Goal: Task Accomplishment & Management: Complete application form

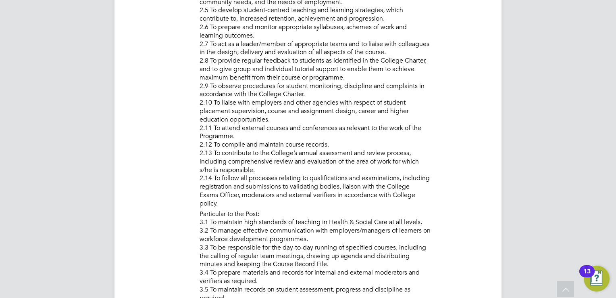
scroll to position [13, 159]
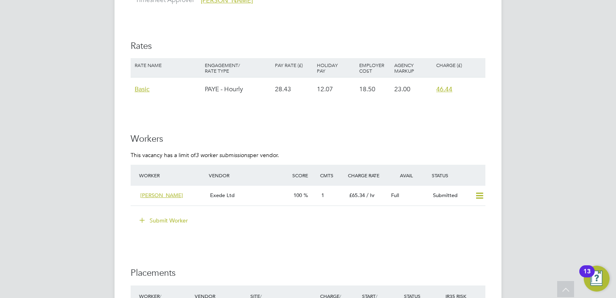
click at [175, 220] on button "Submit Worker" at bounding box center [164, 220] width 60 height 13
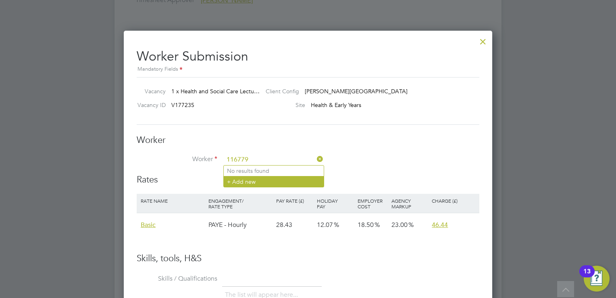
type input "116779"
click at [244, 182] on li "+ Add new" at bounding box center [274, 181] width 100 height 11
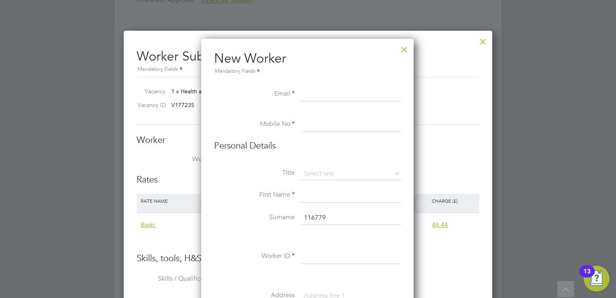
click at [331, 94] on input at bounding box center [351, 94] width 100 height 15
paste input "[EMAIL_ADDRESS][DOMAIN_NAME]"
type input "[EMAIL_ADDRESS][DOMAIN_NAME]"
click at [323, 124] on input at bounding box center [351, 124] width 100 height 15
click at [344, 119] on input at bounding box center [351, 124] width 100 height 15
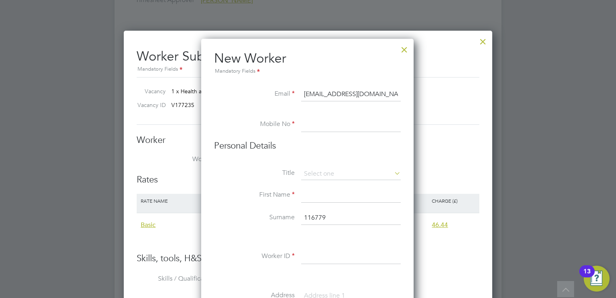
paste input "[PHONE_NUMBER]"
type input "[PHONE_NUMBER]"
click at [351, 173] on input at bounding box center [351, 174] width 100 height 12
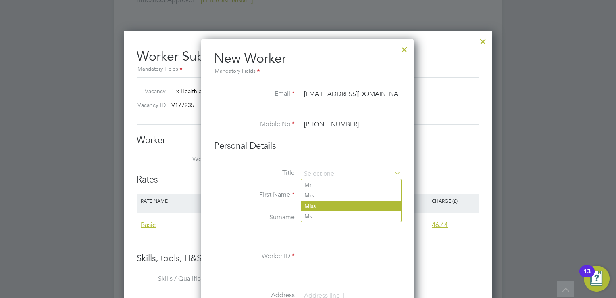
click at [313, 206] on li "Miss" at bounding box center [351, 205] width 100 height 10
type input "Miss"
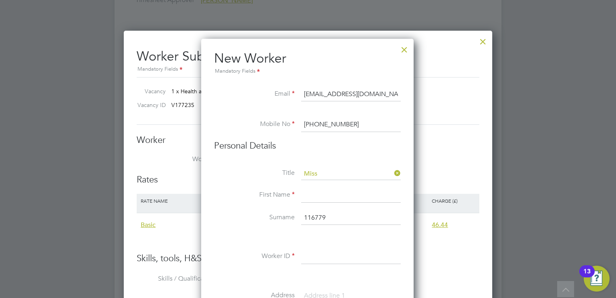
click at [323, 199] on input at bounding box center [351, 195] width 100 height 15
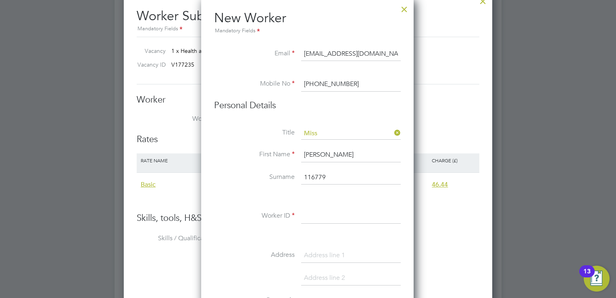
type input "[PERSON_NAME]"
drag, startPoint x: 310, startPoint y: 180, endPoint x: 298, endPoint y: 180, distance: 11.7
click at [298, 180] on li "Surname 116779" at bounding box center [307, 181] width 187 height 23
type input "[PERSON_NAME]"
click at [324, 223] on li "Worker ID" at bounding box center [307, 220] width 187 height 23
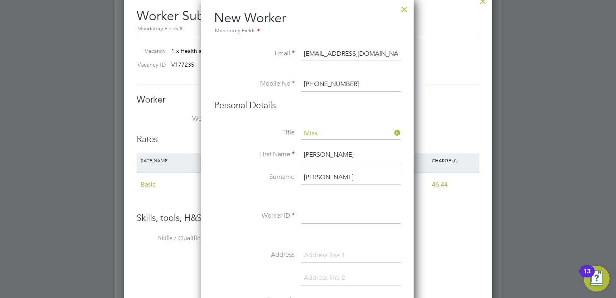
click at [325, 219] on input at bounding box center [351, 216] width 100 height 15
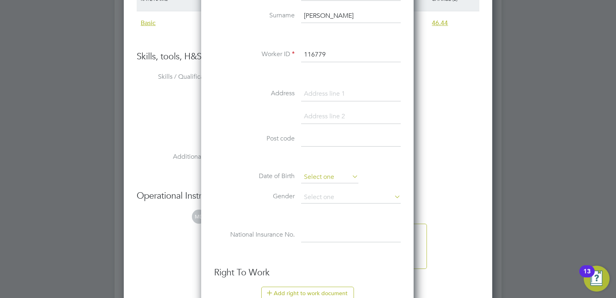
type input "116779"
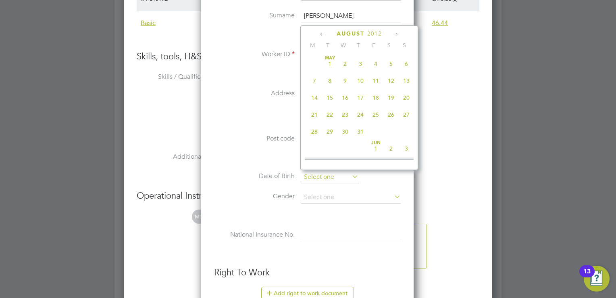
click at [335, 177] on input at bounding box center [329, 177] width 57 height 12
click at [406, 225] on div "New Worker Mandatory Fields Email [EMAIL_ADDRESS][DOMAIN_NAME] Mobile No [PHONE…" at bounding box center [307, 180] width 212 height 686
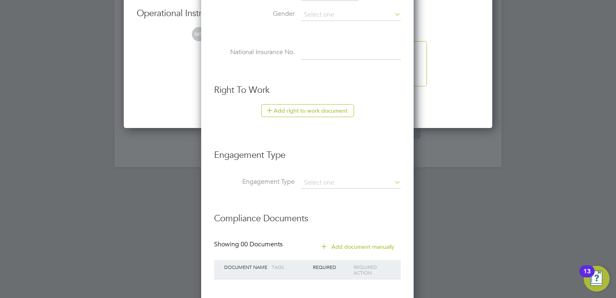
scroll to position [1795, 0]
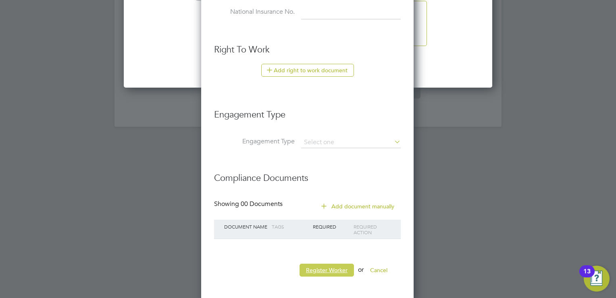
click at [328, 268] on button "Register Worker" at bounding box center [327, 269] width 54 height 13
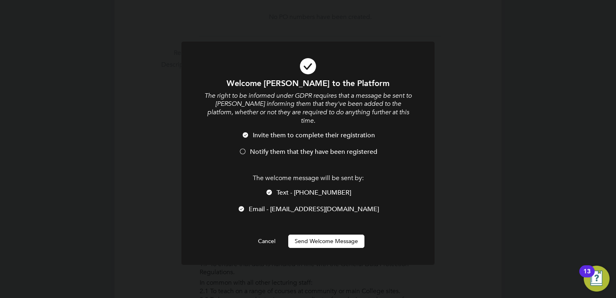
scroll to position [683, 213]
click at [244, 148] on div at bounding box center [243, 152] width 8 height 8
click at [327, 234] on button "Send Welcome Message" at bounding box center [326, 240] width 76 height 13
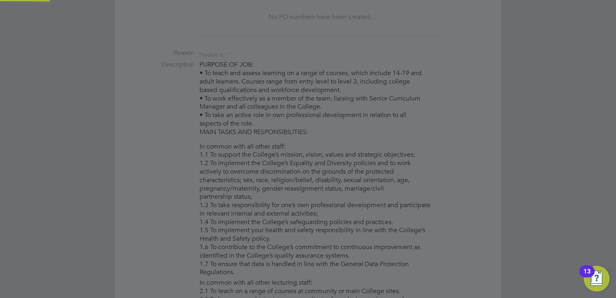
type input "[PERSON_NAME] (116779)"
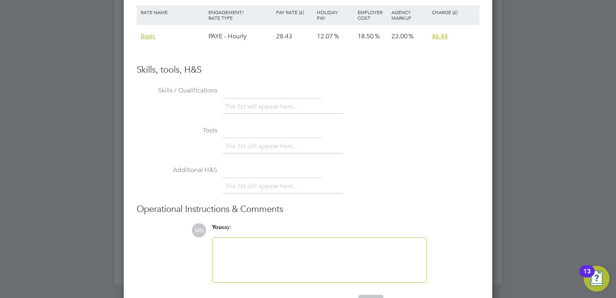
scroll to position [1378, 0]
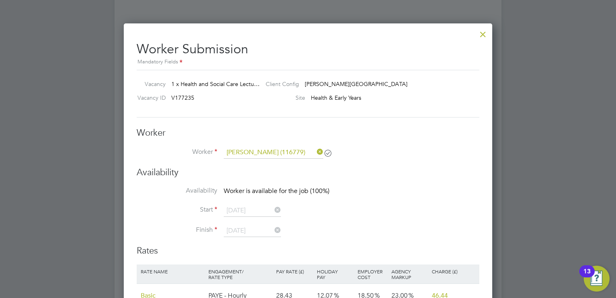
click at [484, 37] on div at bounding box center [483, 32] width 15 height 15
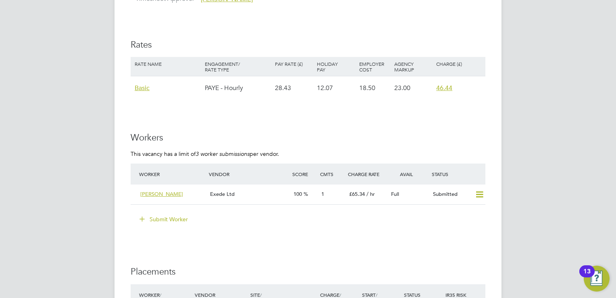
scroll to position [1371, 0]
click at [179, 217] on button "Submit Worker" at bounding box center [164, 220] width 60 height 13
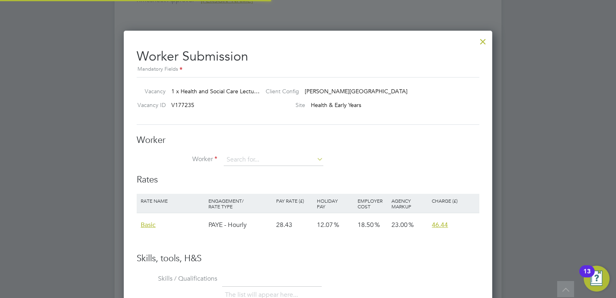
scroll to position [4, 4]
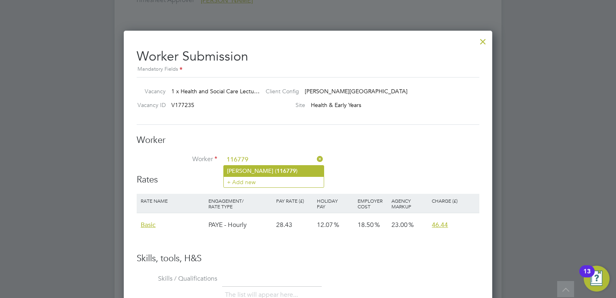
click at [279, 168] on b "116779" at bounding box center [286, 170] width 19 height 7
type input "[PERSON_NAME] (116779)"
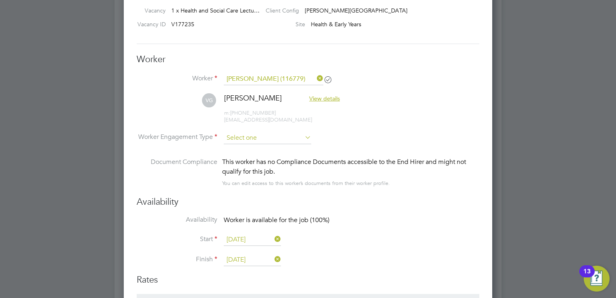
click at [290, 133] on input at bounding box center [267, 138] width 87 height 12
click at [240, 154] on li "PAYE" at bounding box center [268, 158] width 88 height 10
type input "PAYE"
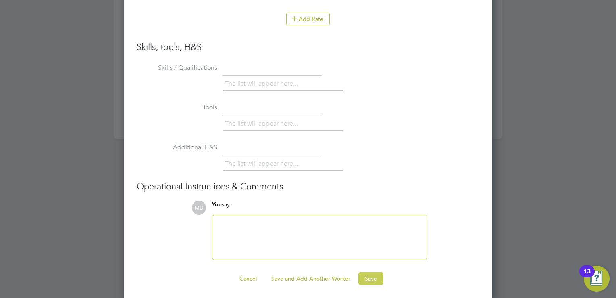
click at [369, 275] on button "Save" at bounding box center [370, 278] width 25 height 13
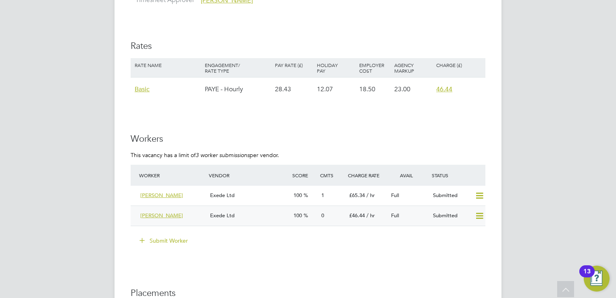
click at [264, 222] on div "[PERSON_NAME] Exede Ltd 100 0 £46.44 / hr Full Submitted" at bounding box center [308, 215] width 355 height 20
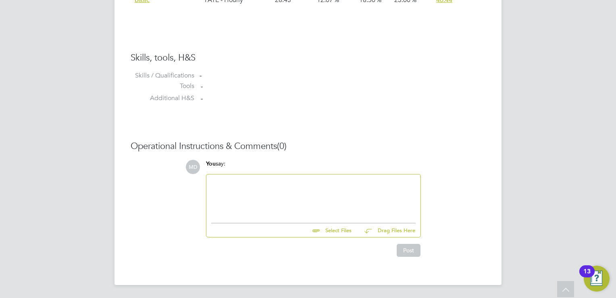
click at [285, 186] on div at bounding box center [313, 196] width 204 height 35
click at [225, 188] on div "IQA" at bounding box center [313, 189] width 204 height 7
click at [221, 206] on div at bounding box center [313, 204] width 204 height 7
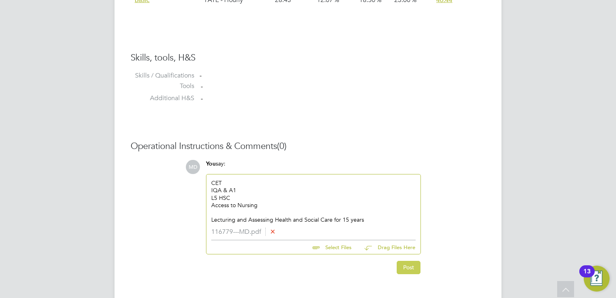
click at [407, 266] on button "Post" at bounding box center [409, 266] width 24 height 13
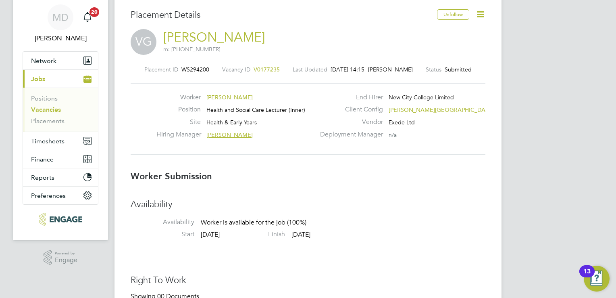
scroll to position [40, 0]
